Goal: Transaction & Acquisition: Download file/media

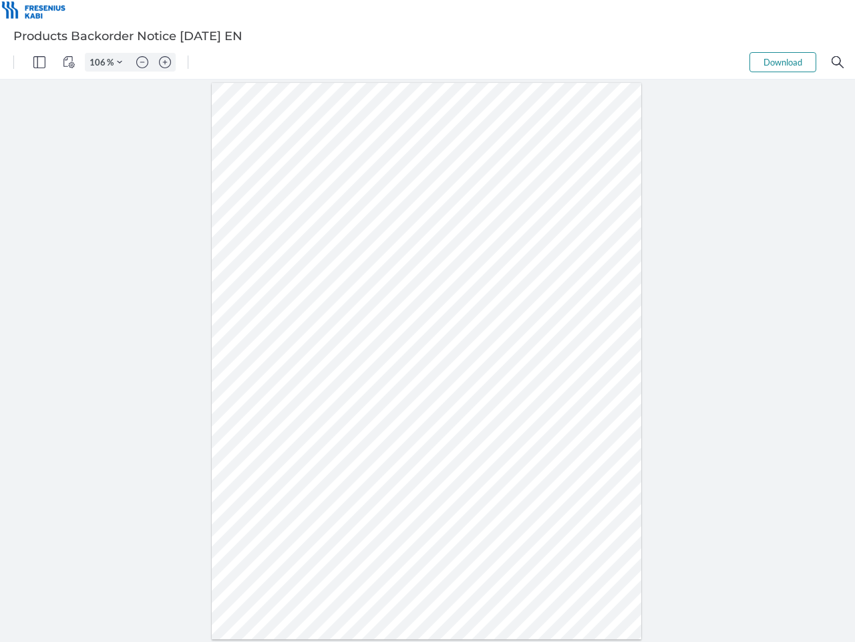
click at [39, 62] on img "Panel" at bounding box center [39, 62] width 12 height 12
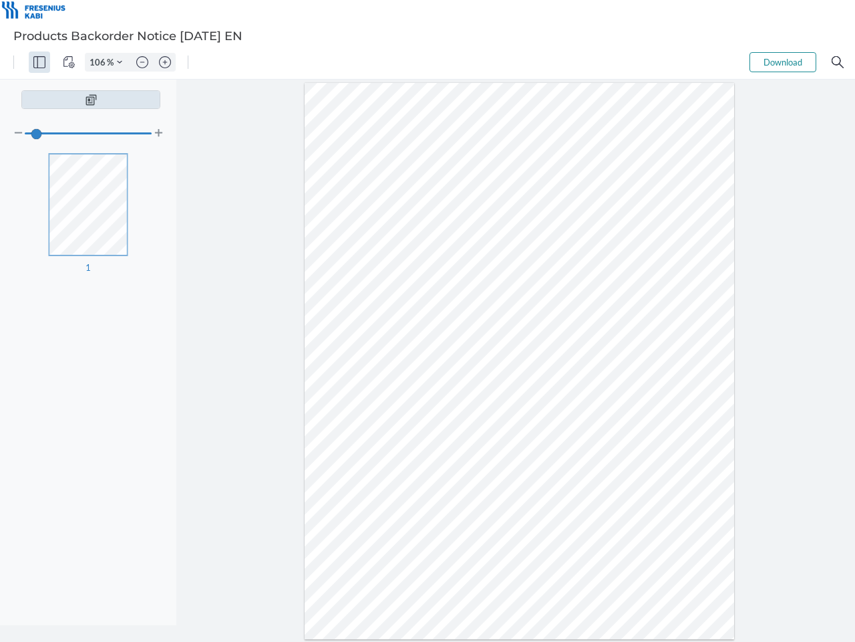
click at [69, 62] on img "View Controls" at bounding box center [69, 62] width 12 height 12
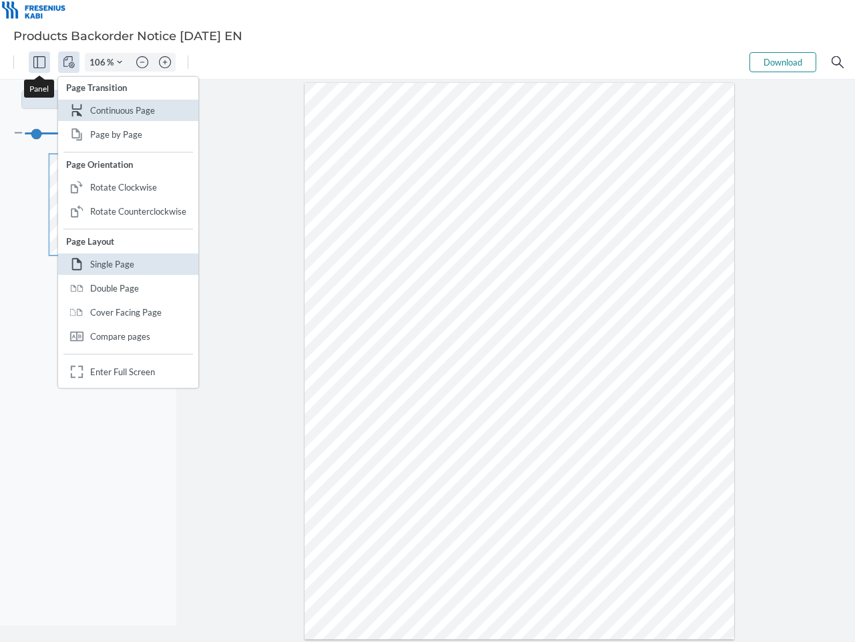
click at [100, 62] on input "106" at bounding box center [96, 62] width 21 height 12
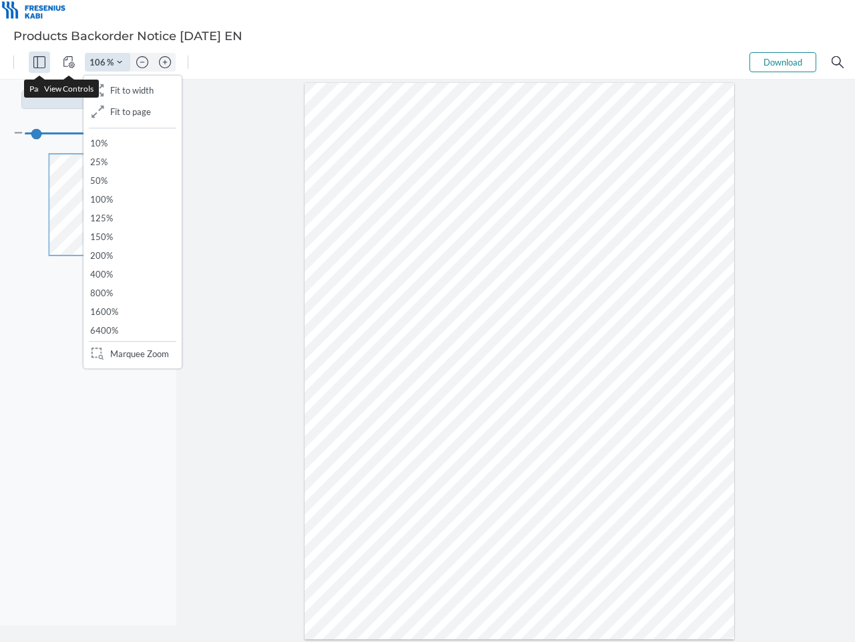
click at [120, 62] on img "Zoom Controls" at bounding box center [119, 61] width 5 height 5
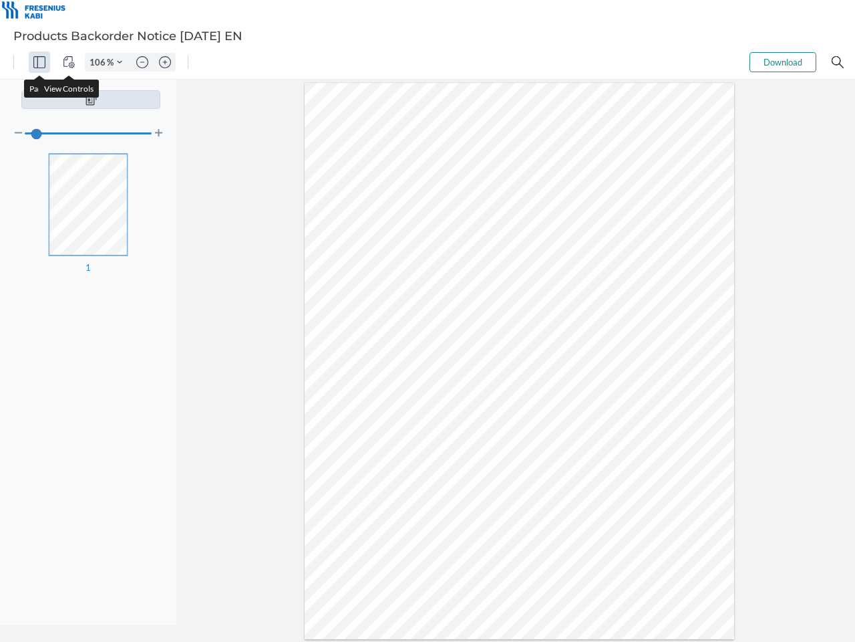
click at [142, 62] on img "Zoom out" at bounding box center [142, 62] width 12 height 12
click at [165, 62] on img "Zoom in" at bounding box center [165, 62] width 12 height 12
type input "106"
click at [783, 62] on button "Download" at bounding box center [783, 62] width 67 height 20
click at [838, 62] on img "Search" at bounding box center [838, 62] width 12 height 12
